Goal: Task Accomplishment & Management: Use online tool/utility

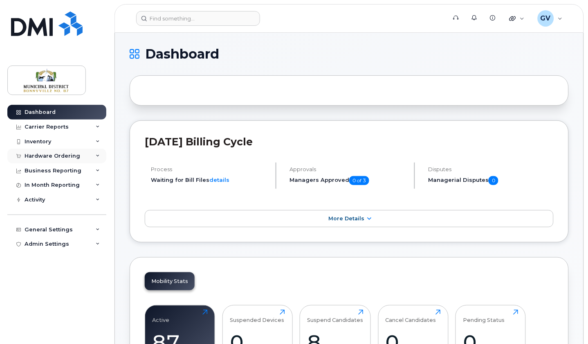
click at [70, 157] on div "Hardware Ordering" at bounding box center [53, 156] width 56 height 7
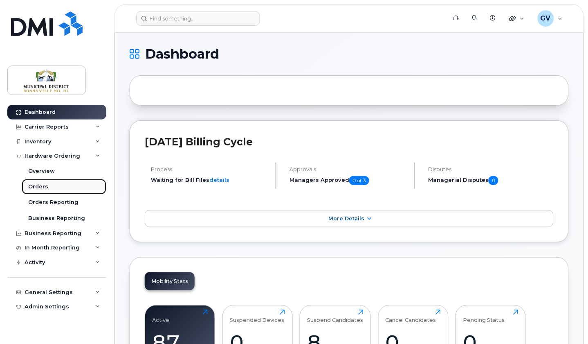
click at [46, 185] on div "Orders" at bounding box center [38, 186] width 20 height 7
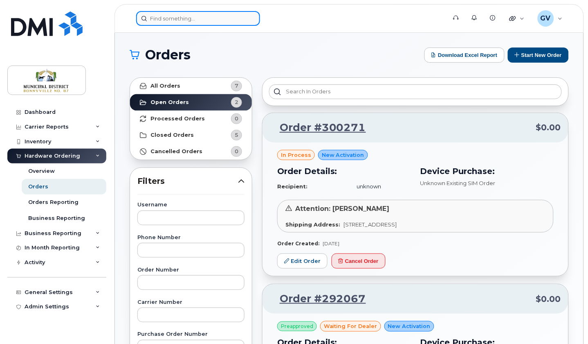
click at [227, 17] on input at bounding box center [198, 18] width 124 height 15
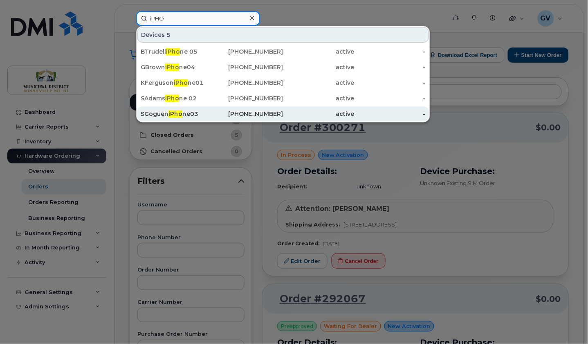
type input "iPHO"
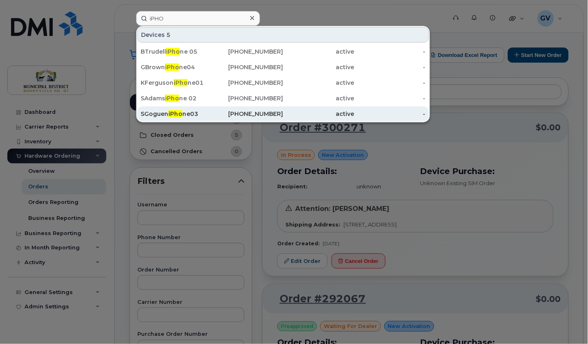
click at [191, 112] on div "SGoguen iPho ne03" at bounding box center [176, 114] width 71 height 8
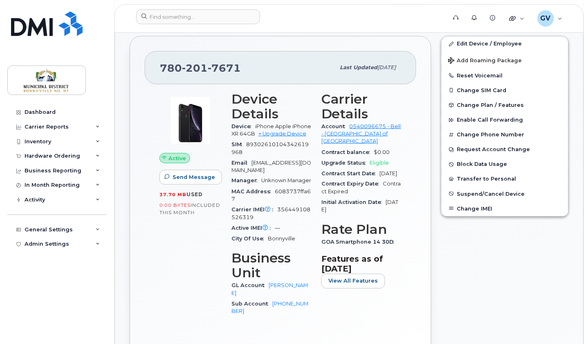
scroll to position [162, 0]
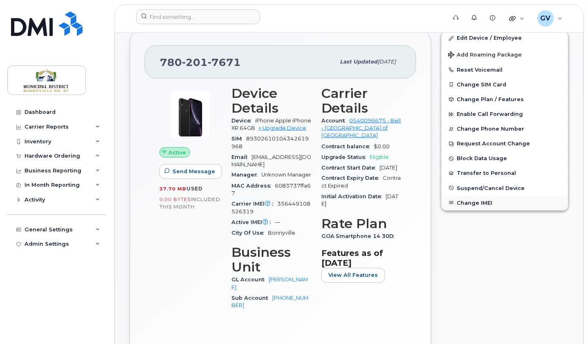
click at [478, 207] on button "Change IMEI" at bounding box center [505, 203] width 127 height 15
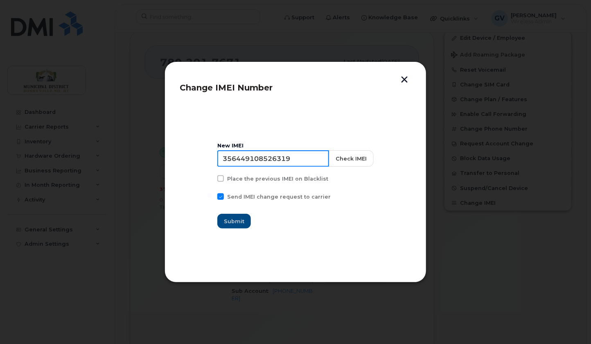
click at [285, 158] on input "356449108526319" at bounding box center [273, 158] width 112 height 16
click at [286, 158] on input "356449108526319" at bounding box center [273, 158] width 112 height 16
paste input "2502306883264"
type input "352502306883264"
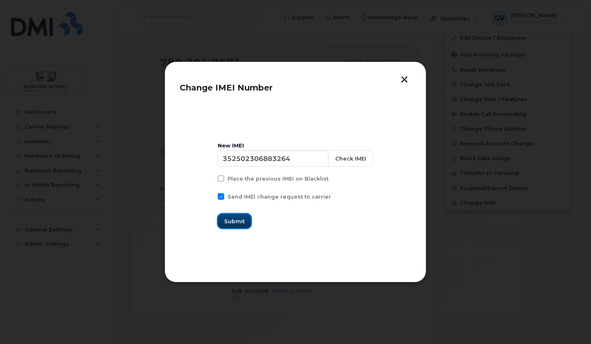
click at [245, 219] on span "Submit" at bounding box center [234, 221] width 20 height 8
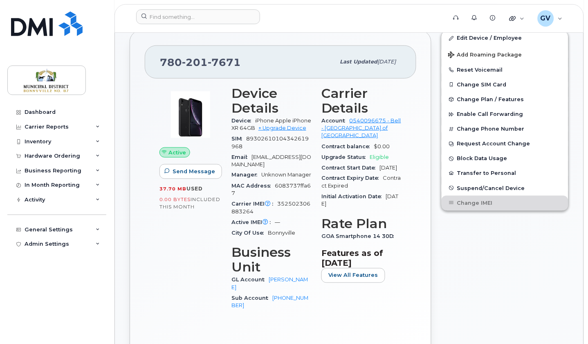
click at [125, 167] on div "780 201 7671 Last updated Sep 09, 2025 Active Send Message 37.70 MB  used 0.00 …" at bounding box center [281, 199] width 312 height 349
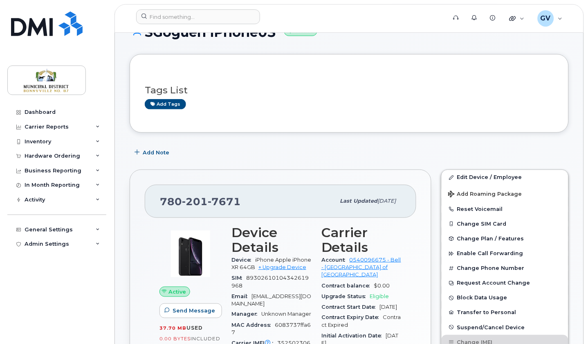
scroll to position [0, 0]
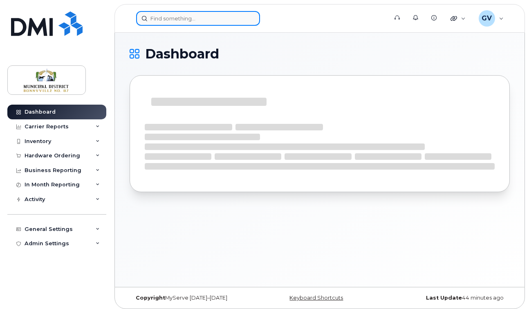
click at [187, 18] on input at bounding box center [198, 18] width 124 height 15
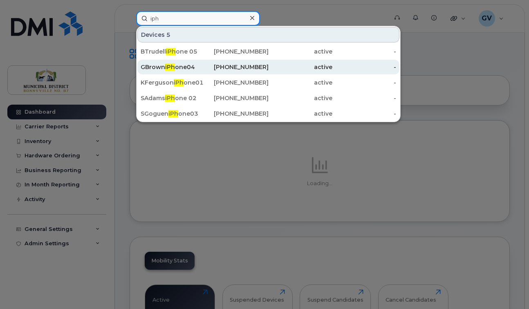
type input "iph"
click at [179, 65] on div "GBrown iPh one04" at bounding box center [173, 67] width 64 height 8
